Goal: Navigation & Orientation: Find specific page/section

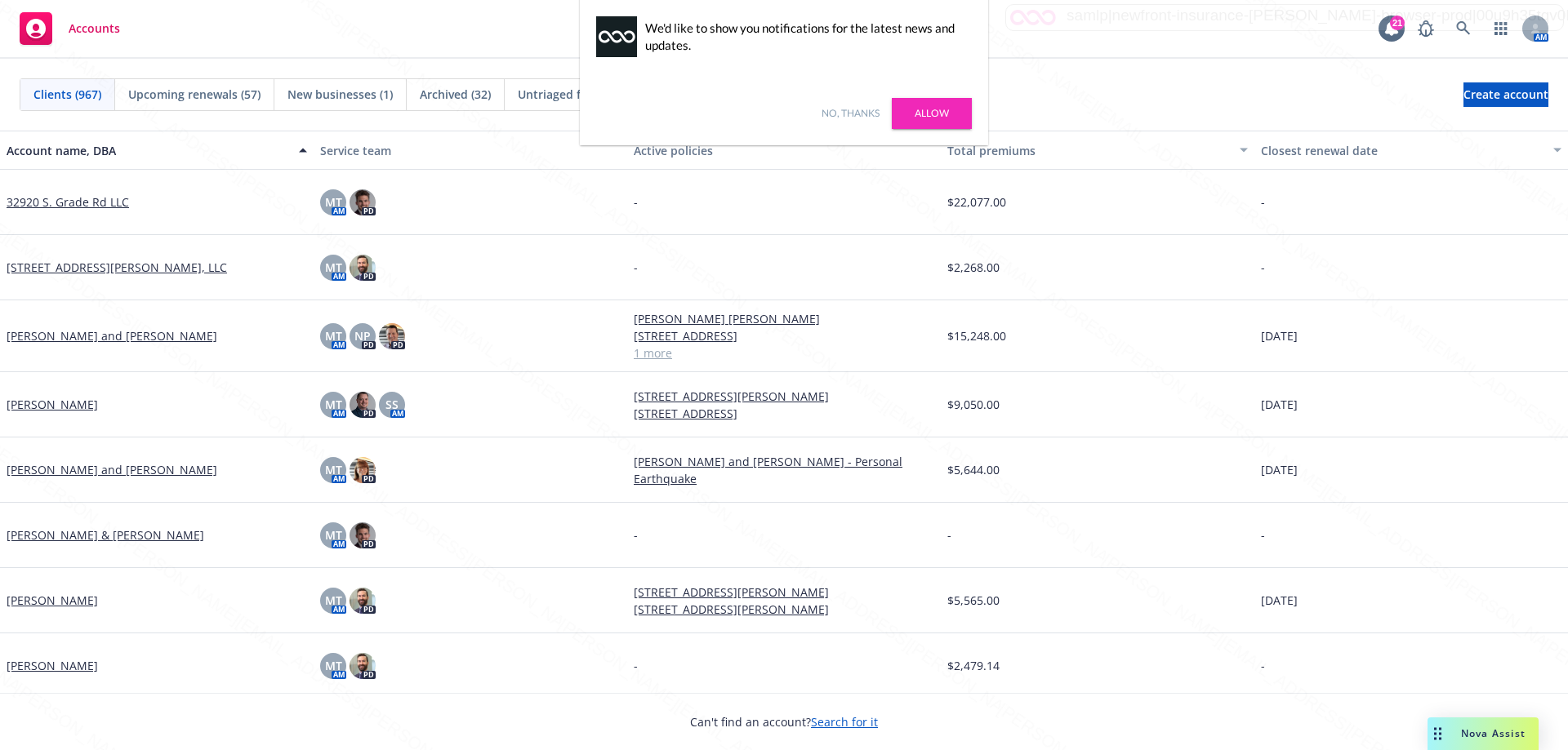
click at [846, 117] on link "No, thanks" at bounding box center [850, 113] width 58 height 15
